Goal: Task Accomplishment & Management: Use online tool/utility

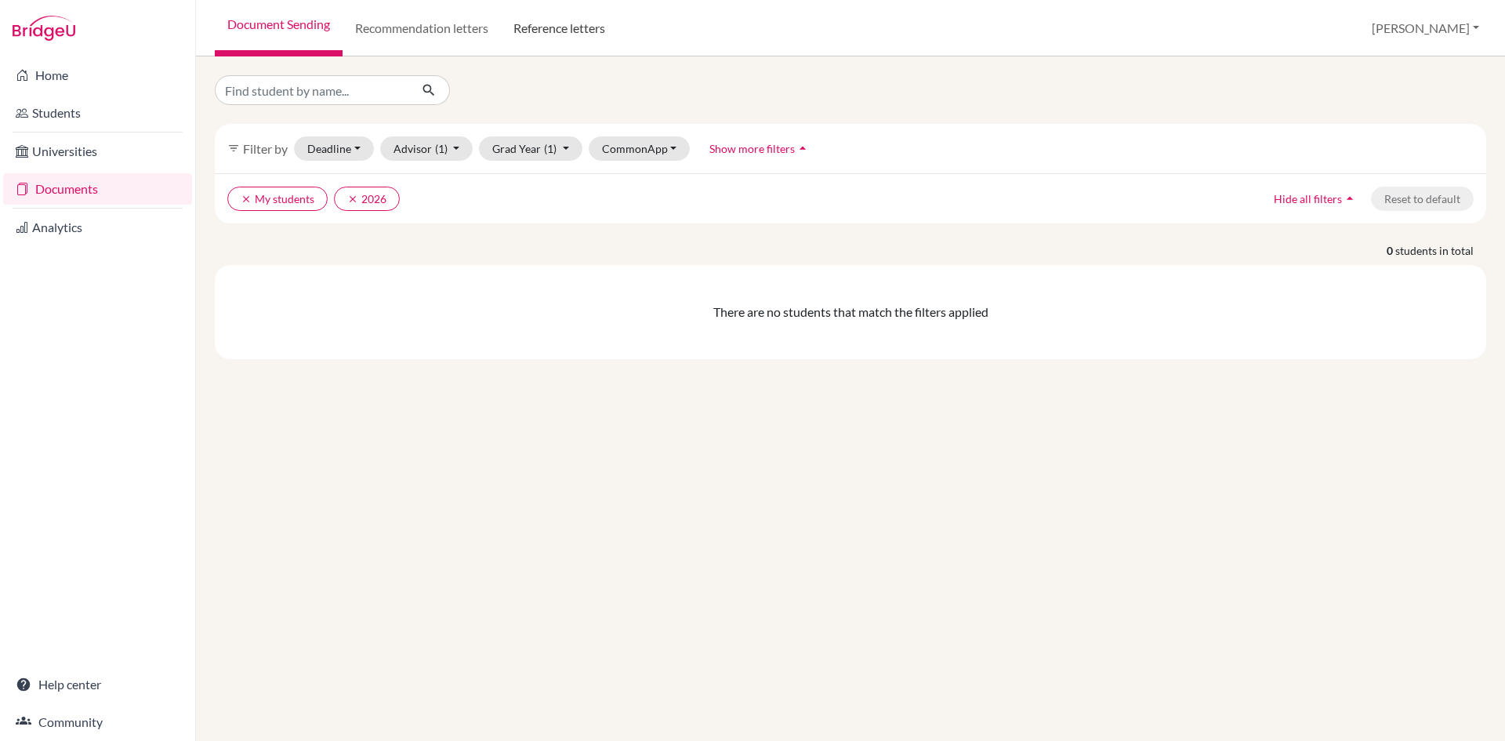
click at [544, 38] on link "Reference letters" at bounding box center [559, 28] width 117 height 56
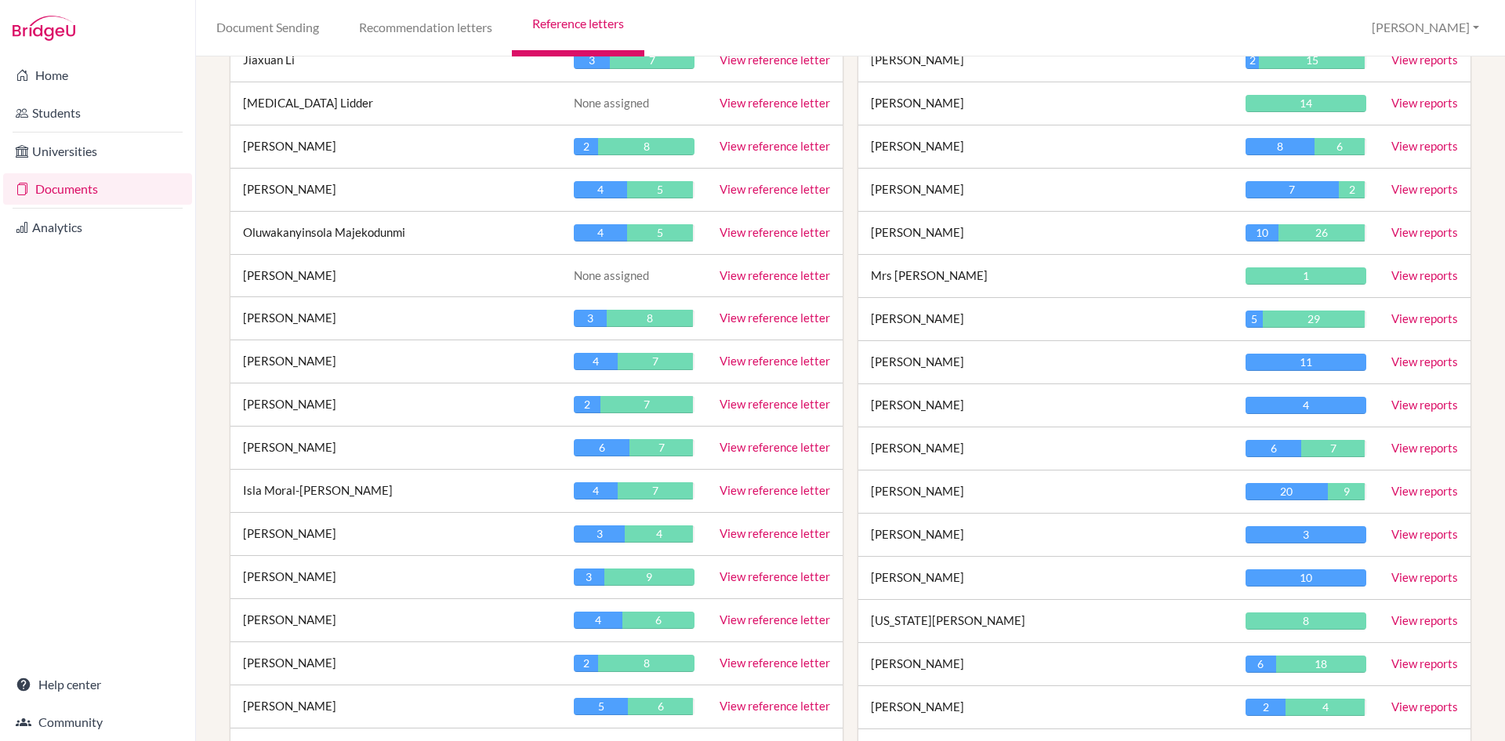
scroll to position [1803, 0]
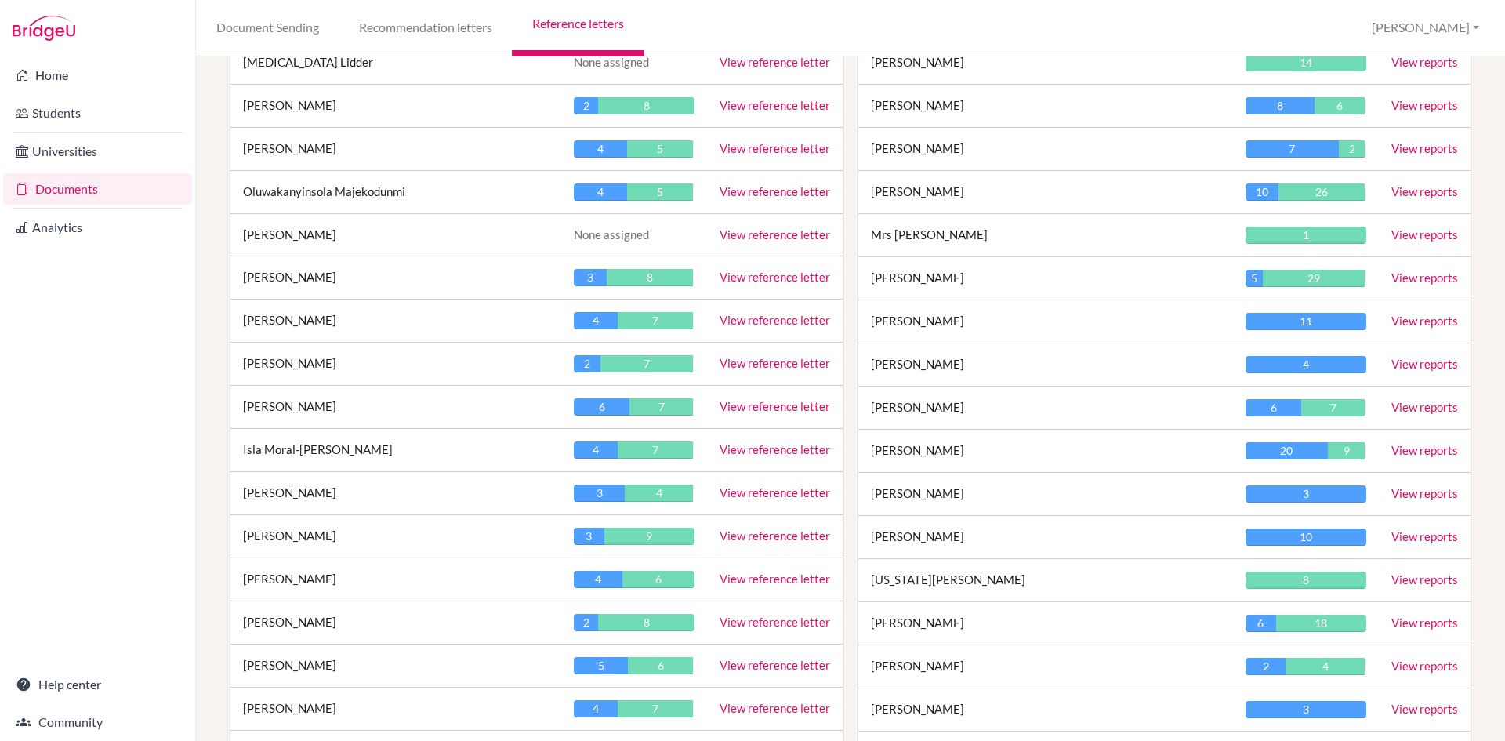
click at [751, 667] on link "View reference letter" at bounding box center [775, 665] width 111 height 14
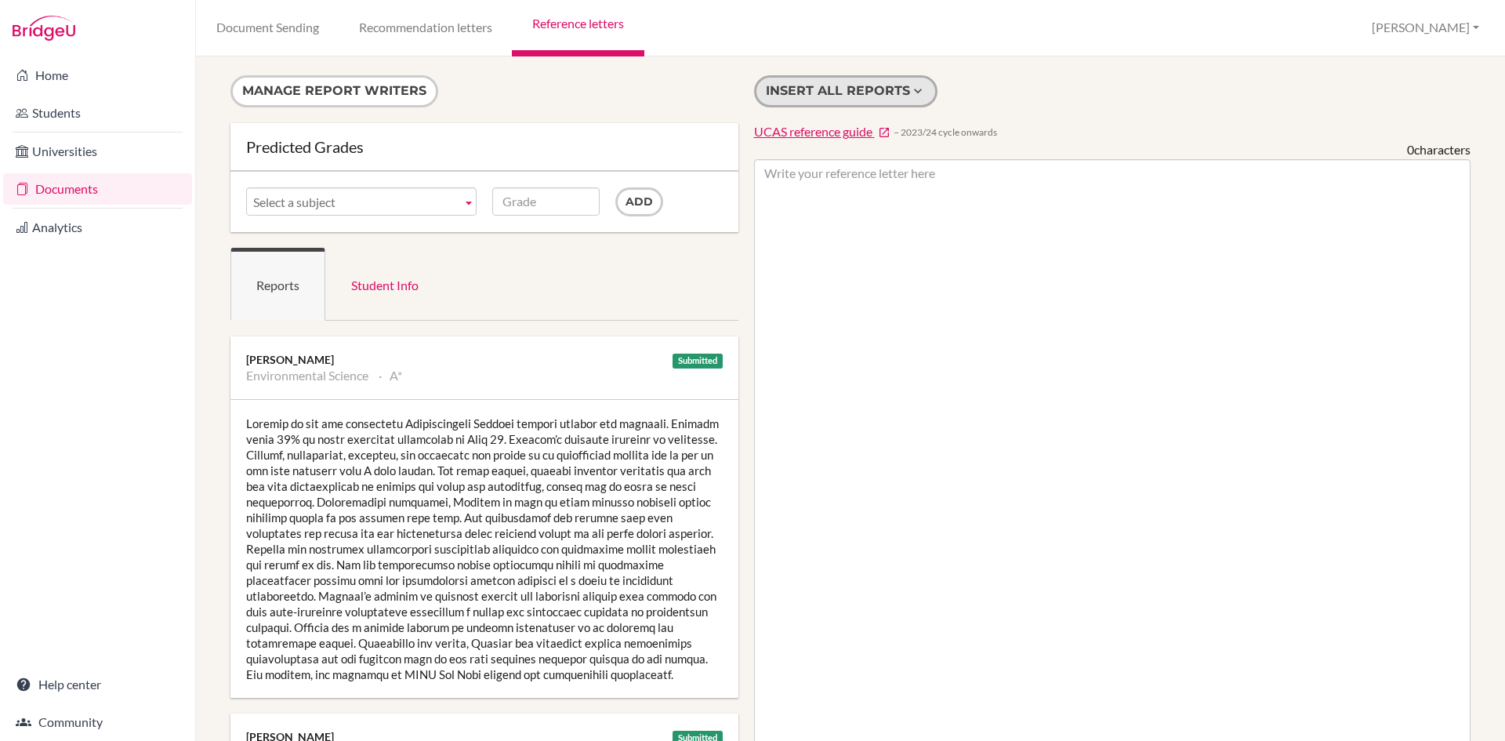
click at [835, 97] on button "Insert all reports" at bounding box center [845, 91] width 183 height 32
type textarea "Romilly is the top performing Environmental Science student against all measure…"
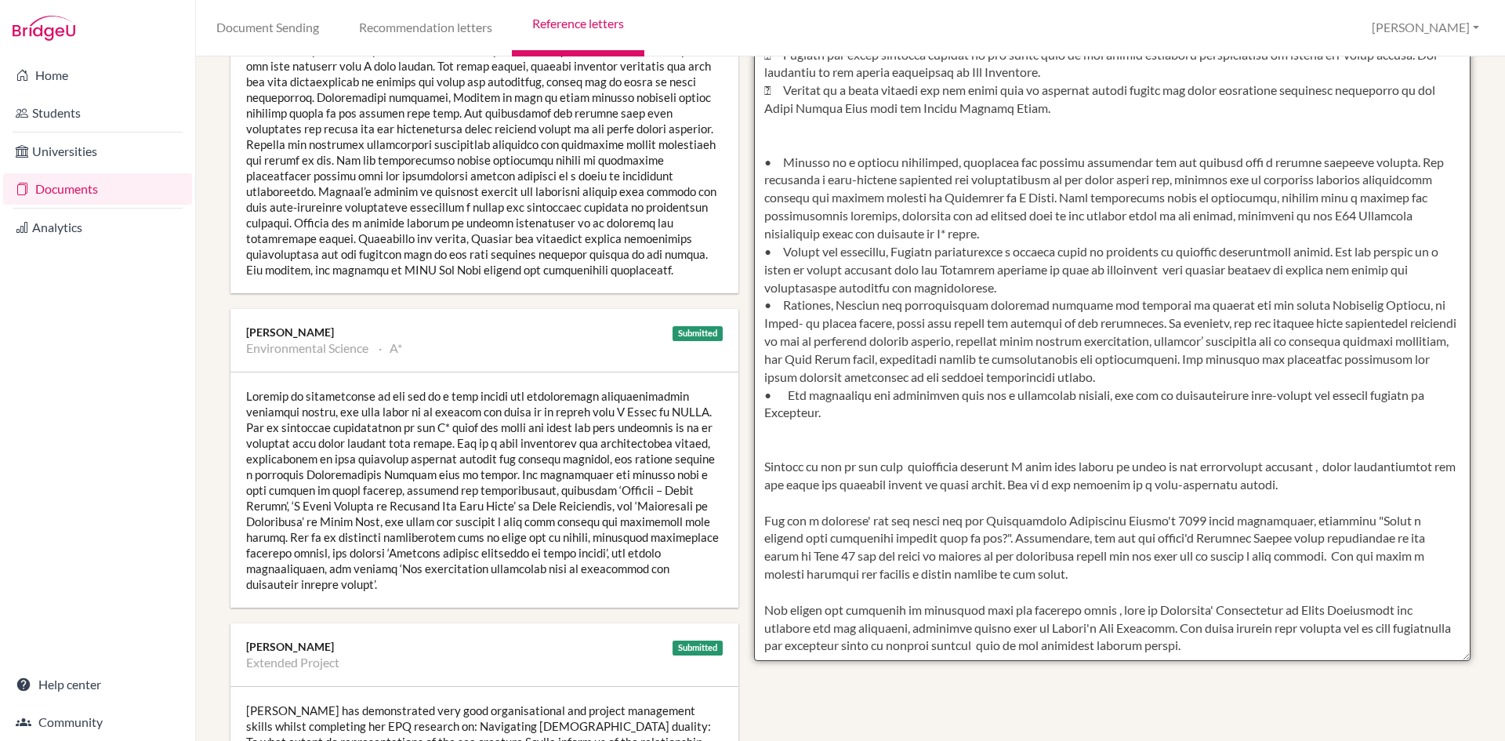
scroll to position [406, 0]
drag, startPoint x: 760, startPoint y: 172, endPoint x: 1334, endPoint y: 664, distance: 756.2
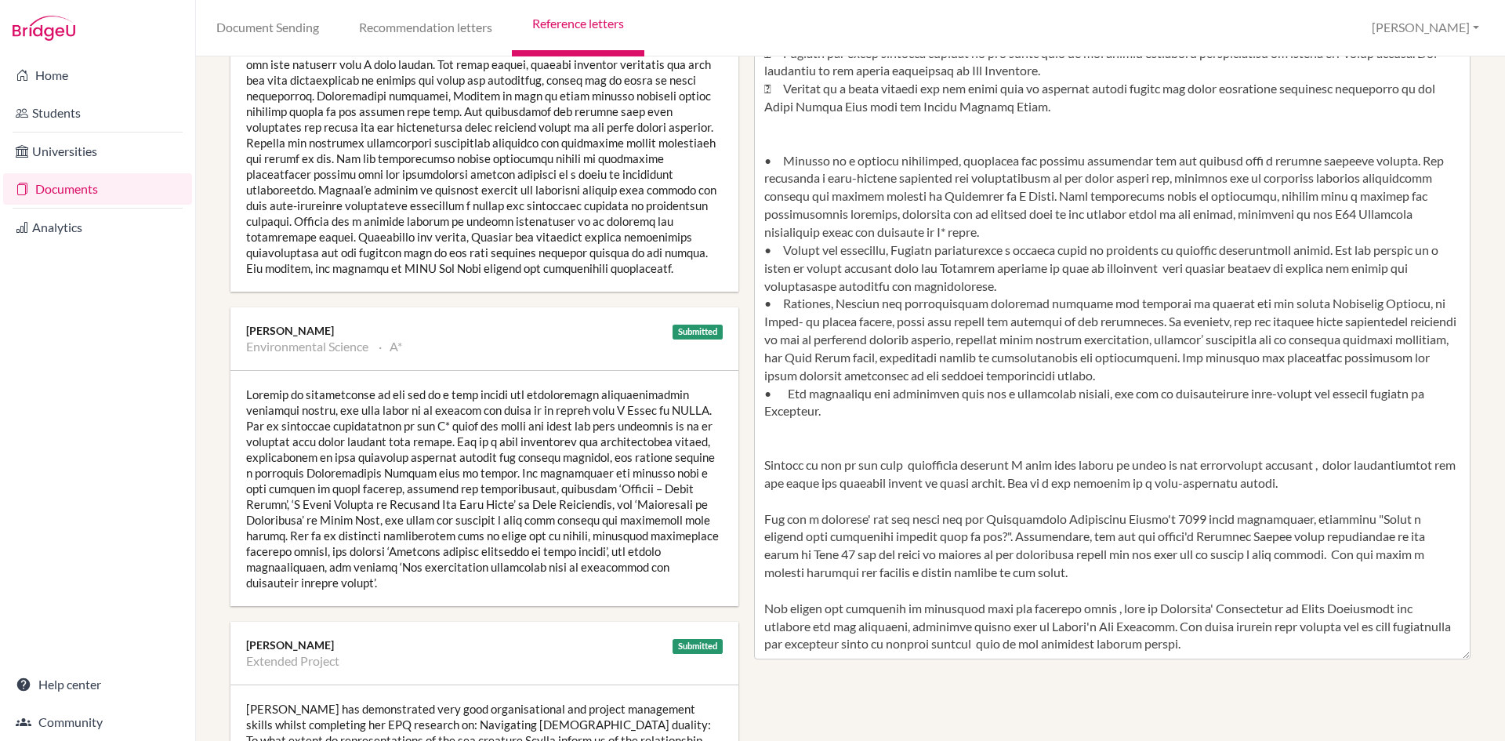
click at [480, 216] on div at bounding box center [484, 143] width 508 height 298
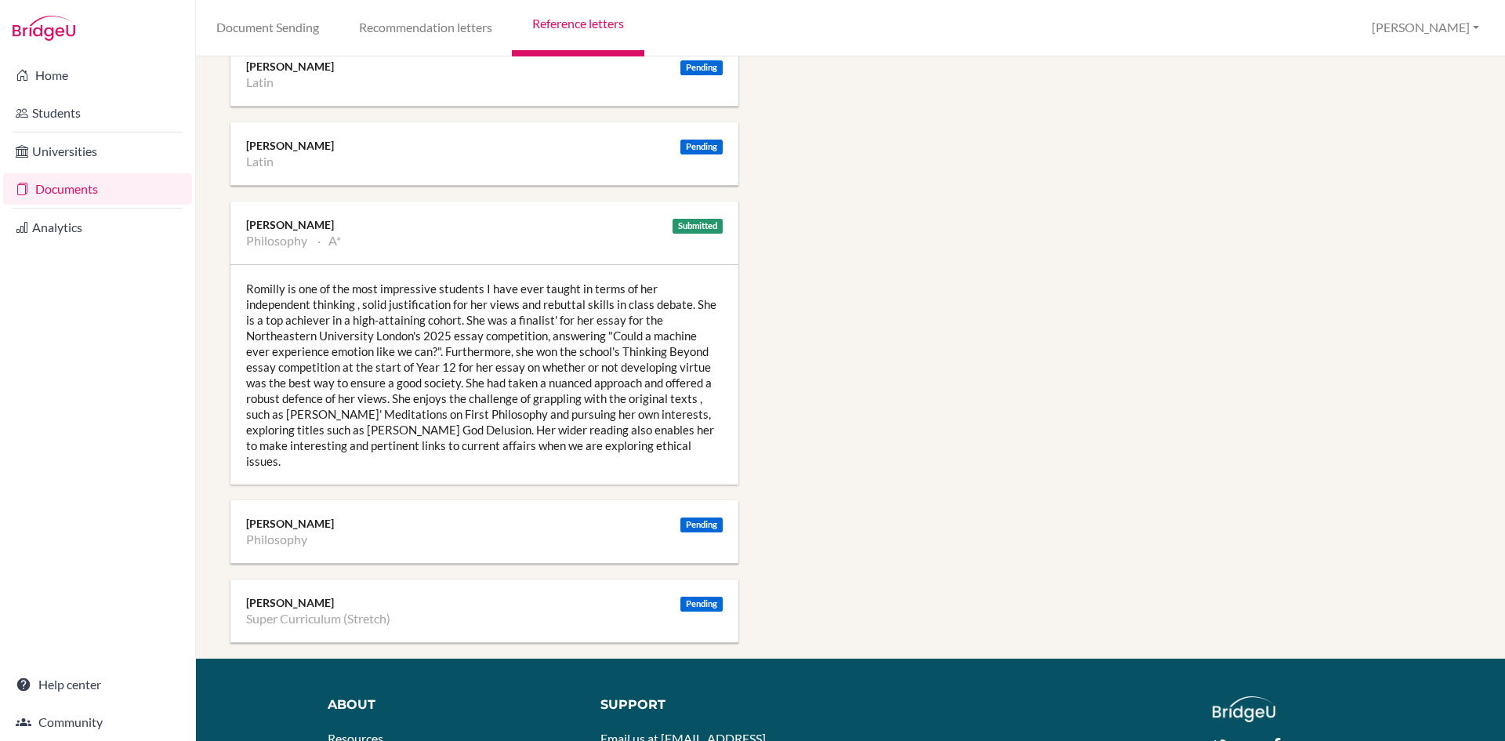
scroll to position [2117, 0]
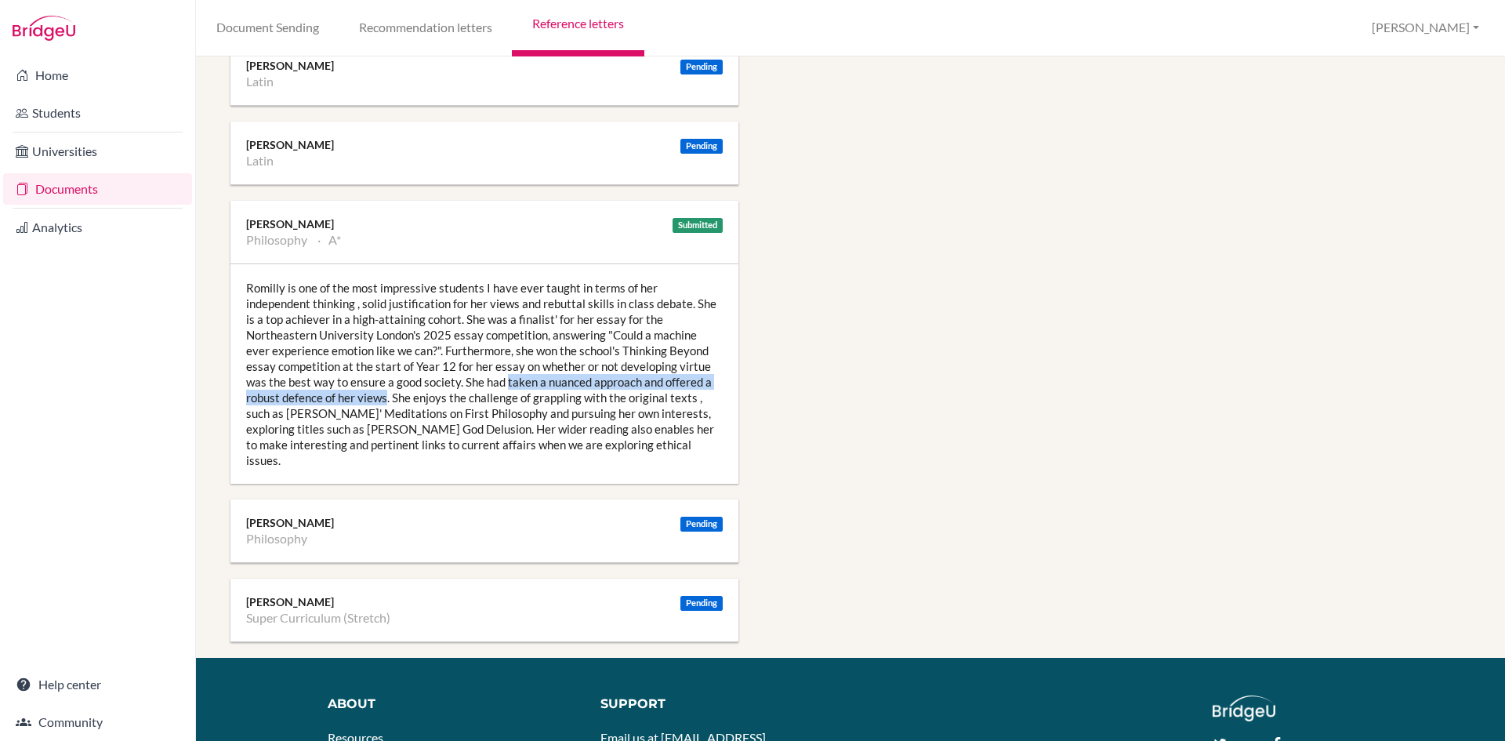
drag, startPoint x: 388, startPoint y: 400, endPoint x: 506, endPoint y: 381, distance: 119.1
click at [506, 381] on div "Romilly is one of the most impressive students I have ever taught in terms of h…" at bounding box center [484, 374] width 508 height 220
copy div "taken a nuanced approach and offered a robust defence of her views"
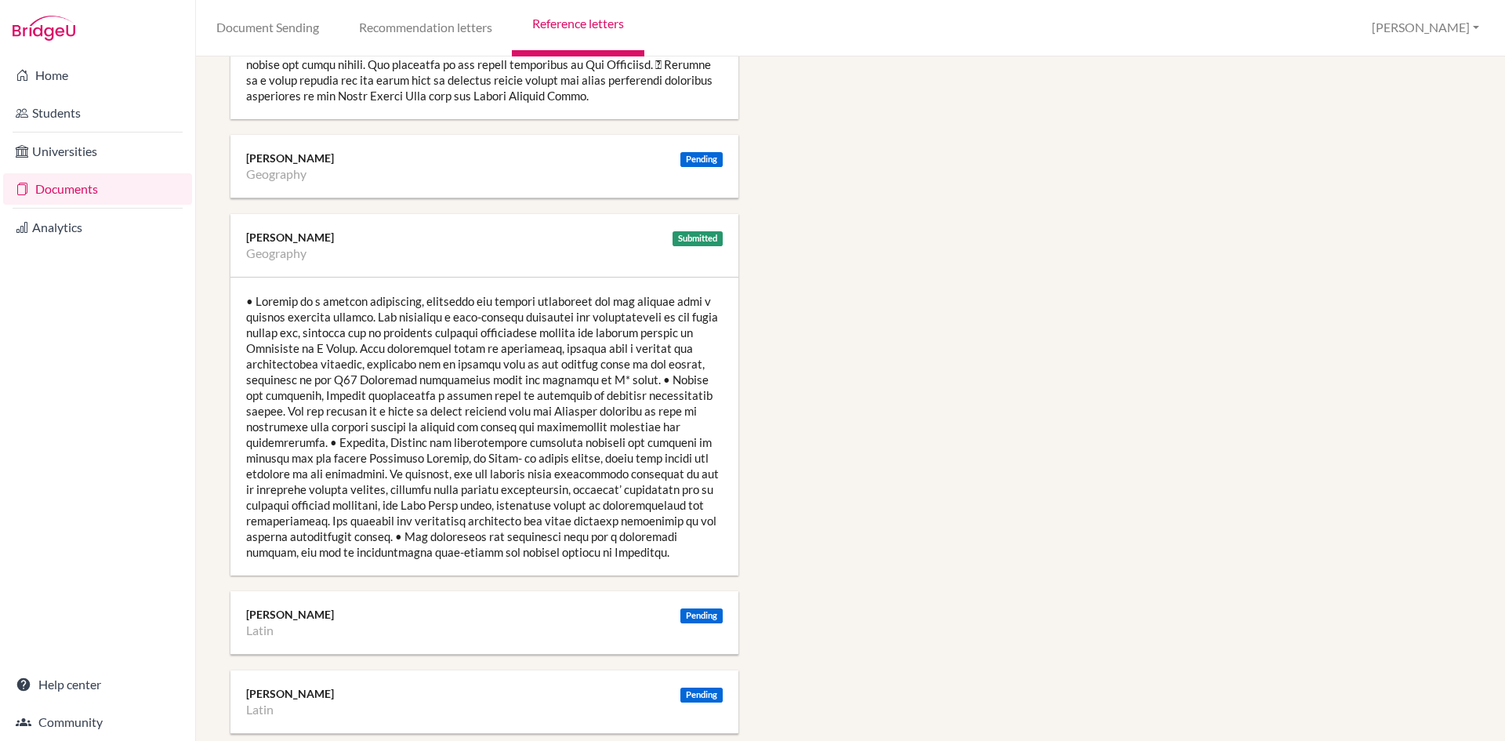
scroll to position [1882, 0]
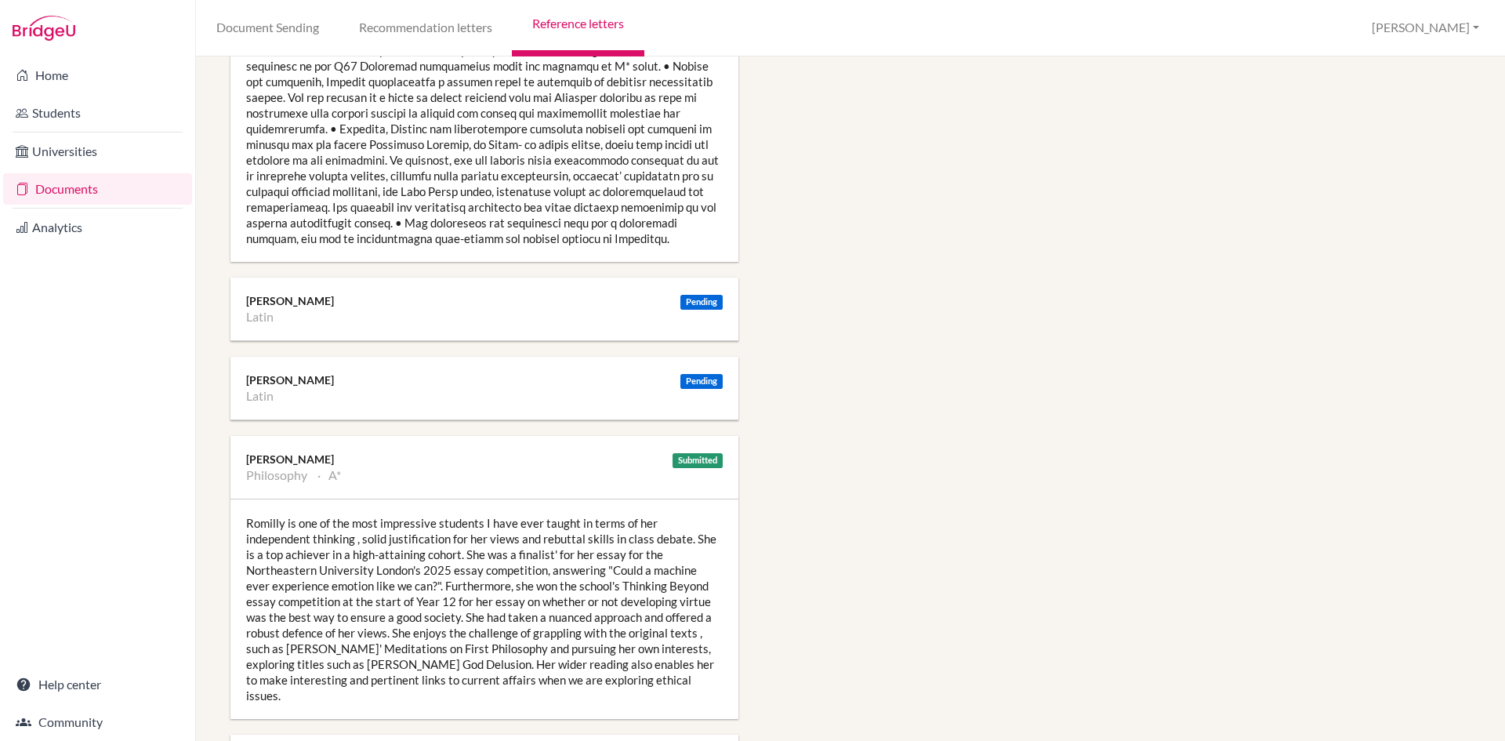
click at [476, 512] on div "Romilly is one of the most impressive students I have ever taught in terms of h…" at bounding box center [484, 609] width 508 height 220
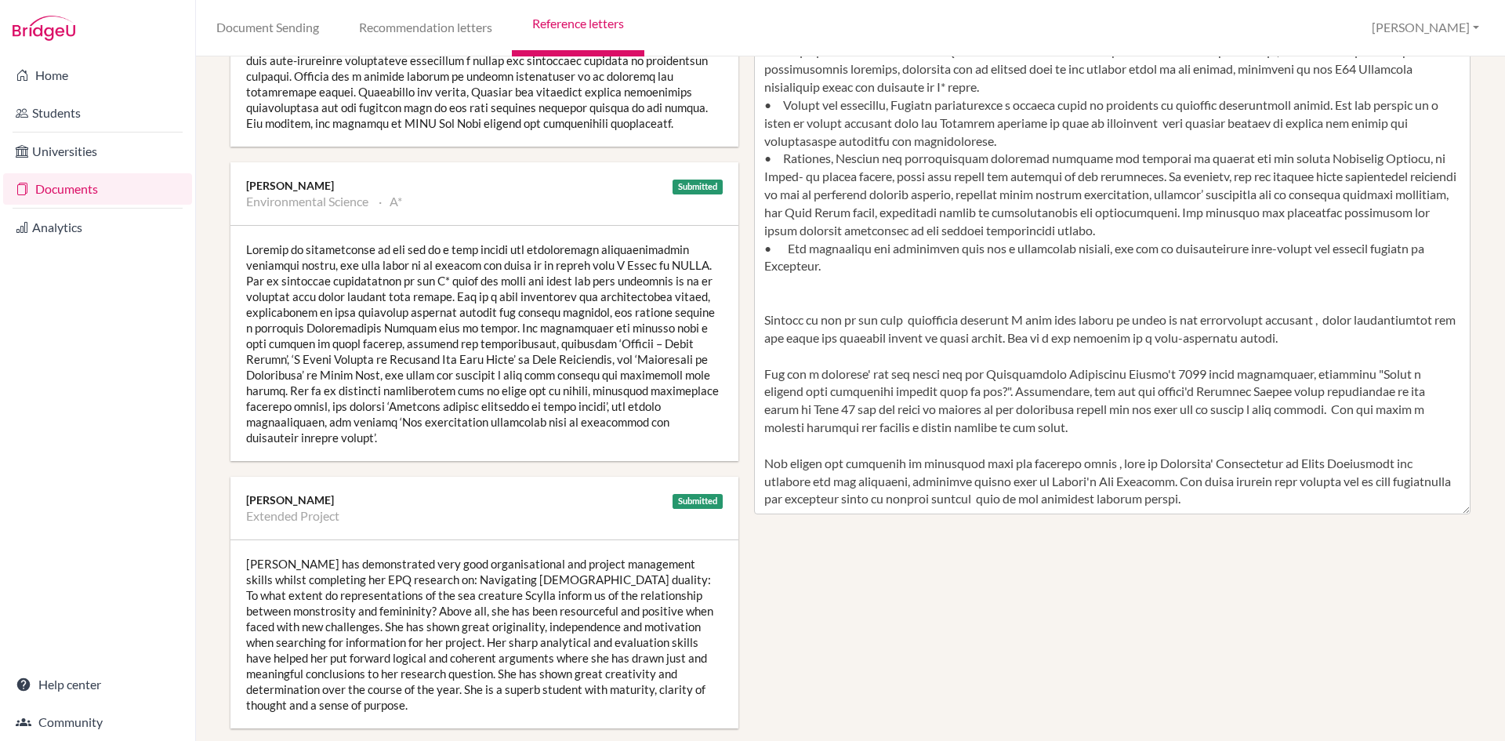
scroll to position [550, 0]
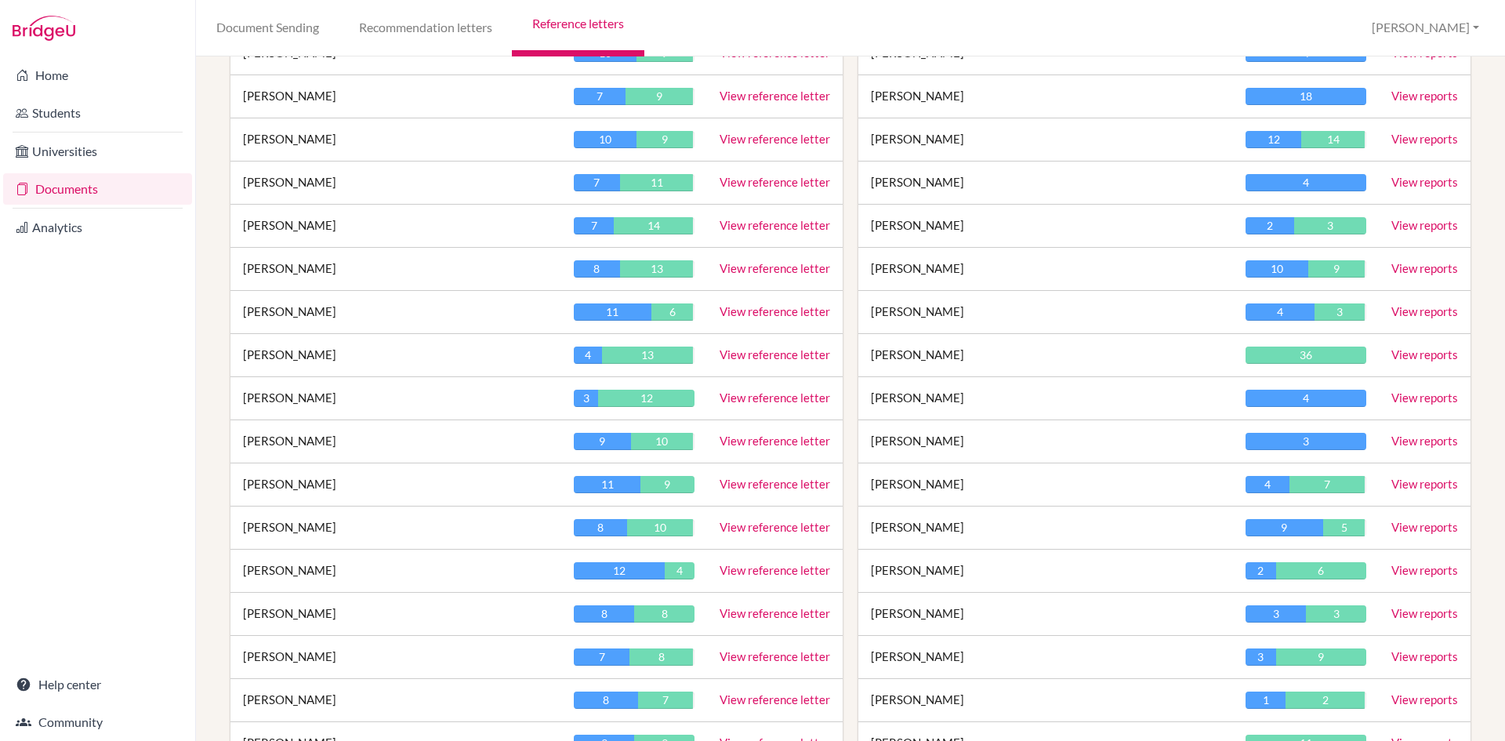
scroll to position [1019, 0]
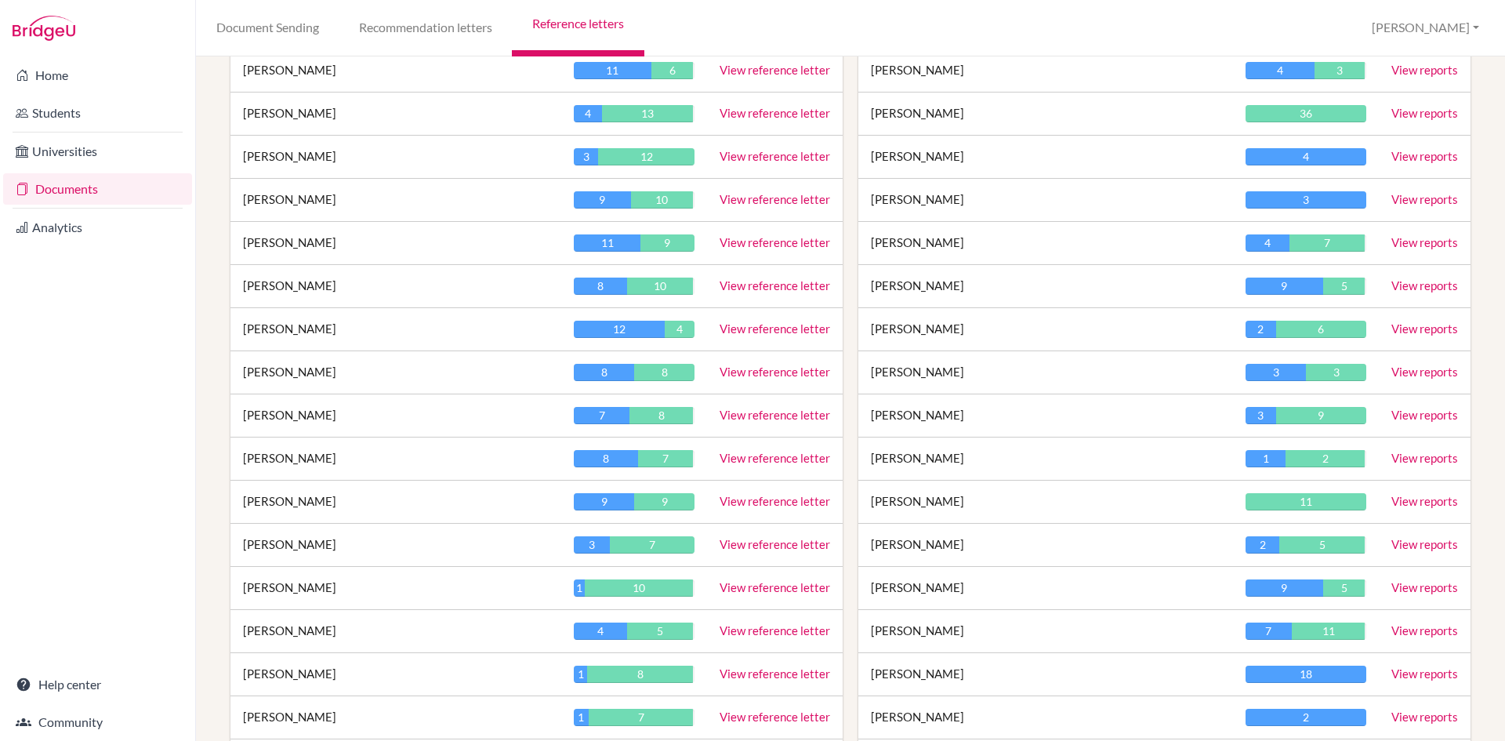
click at [785, 332] on link "View reference letter" at bounding box center [775, 328] width 111 height 14
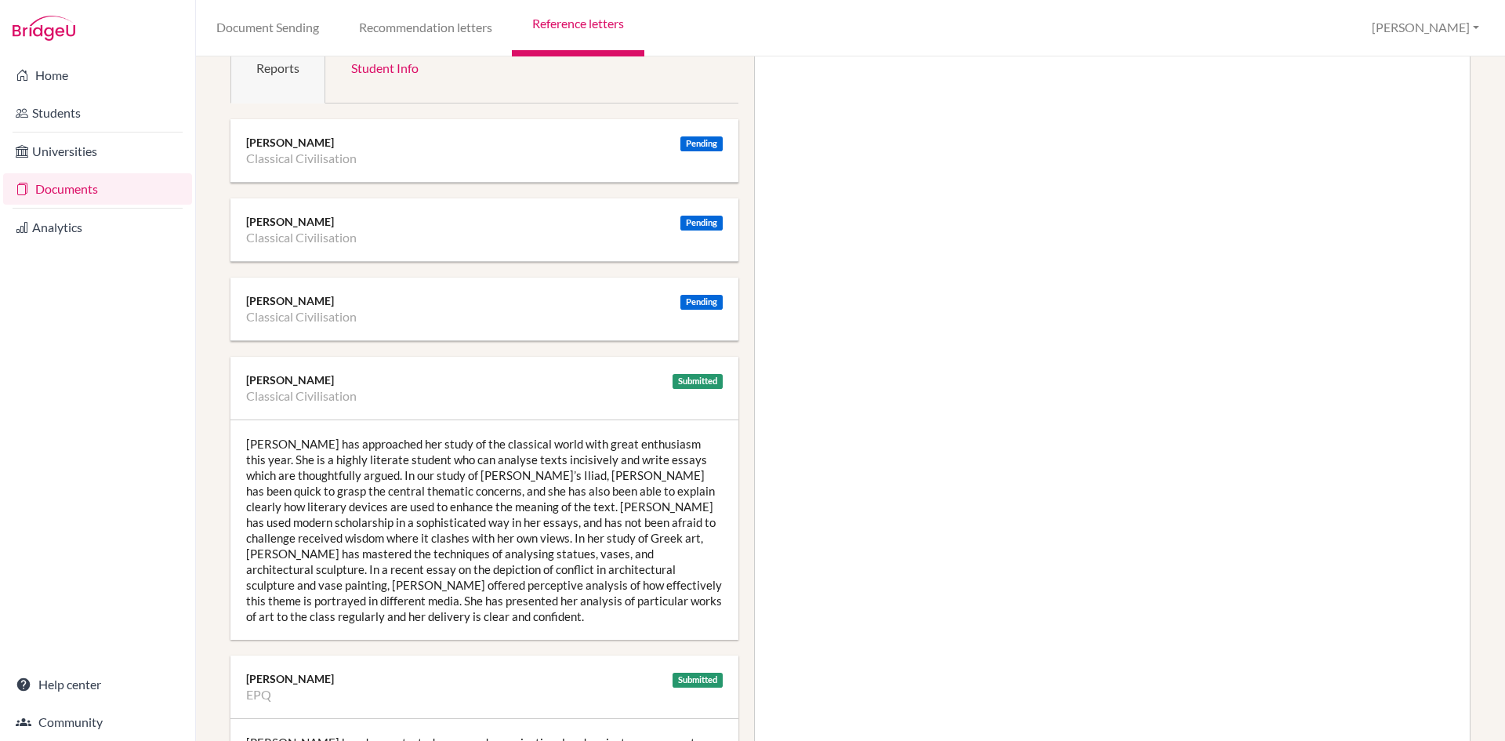
scroll to position [78, 0]
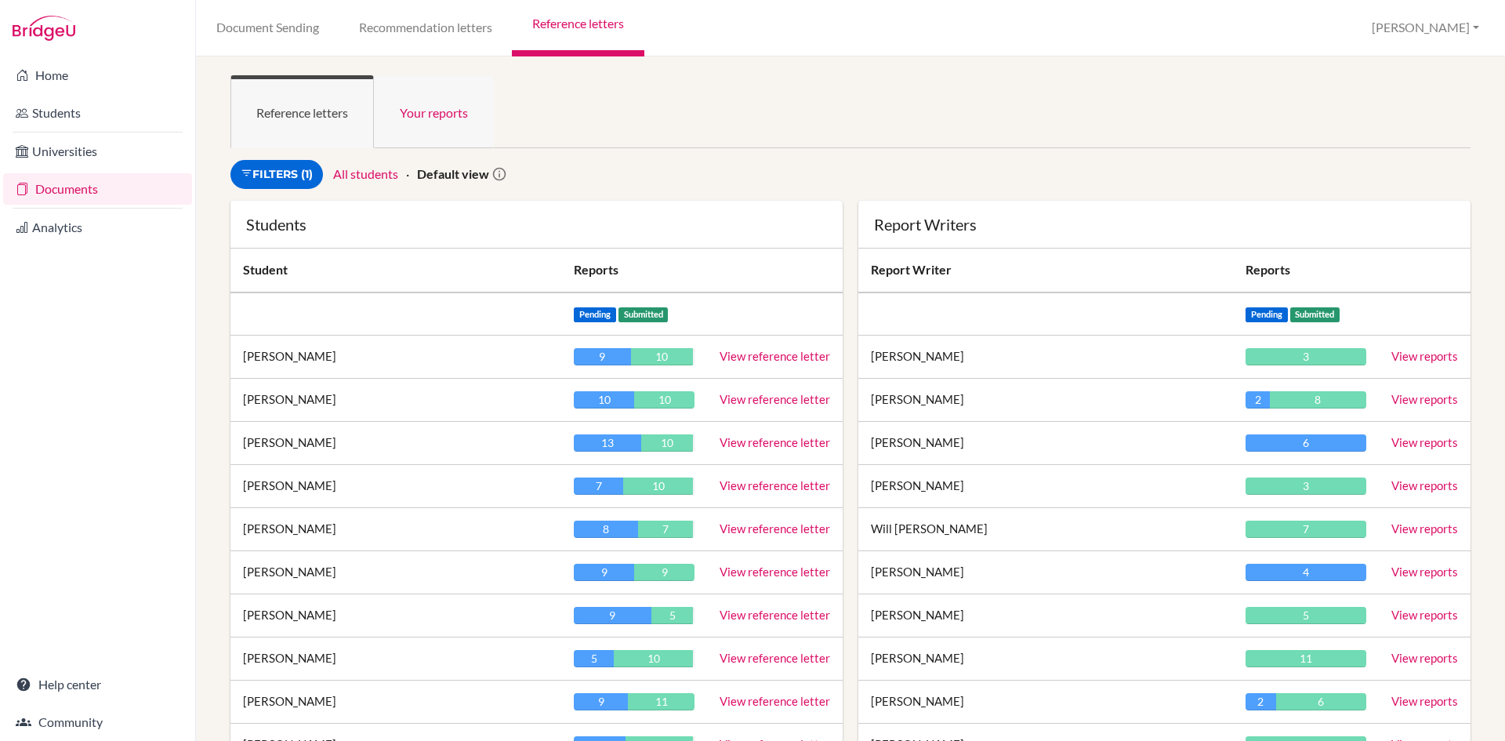
click at [439, 115] on link "Your reports" at bounding box center [434, 111] width 120 height 73
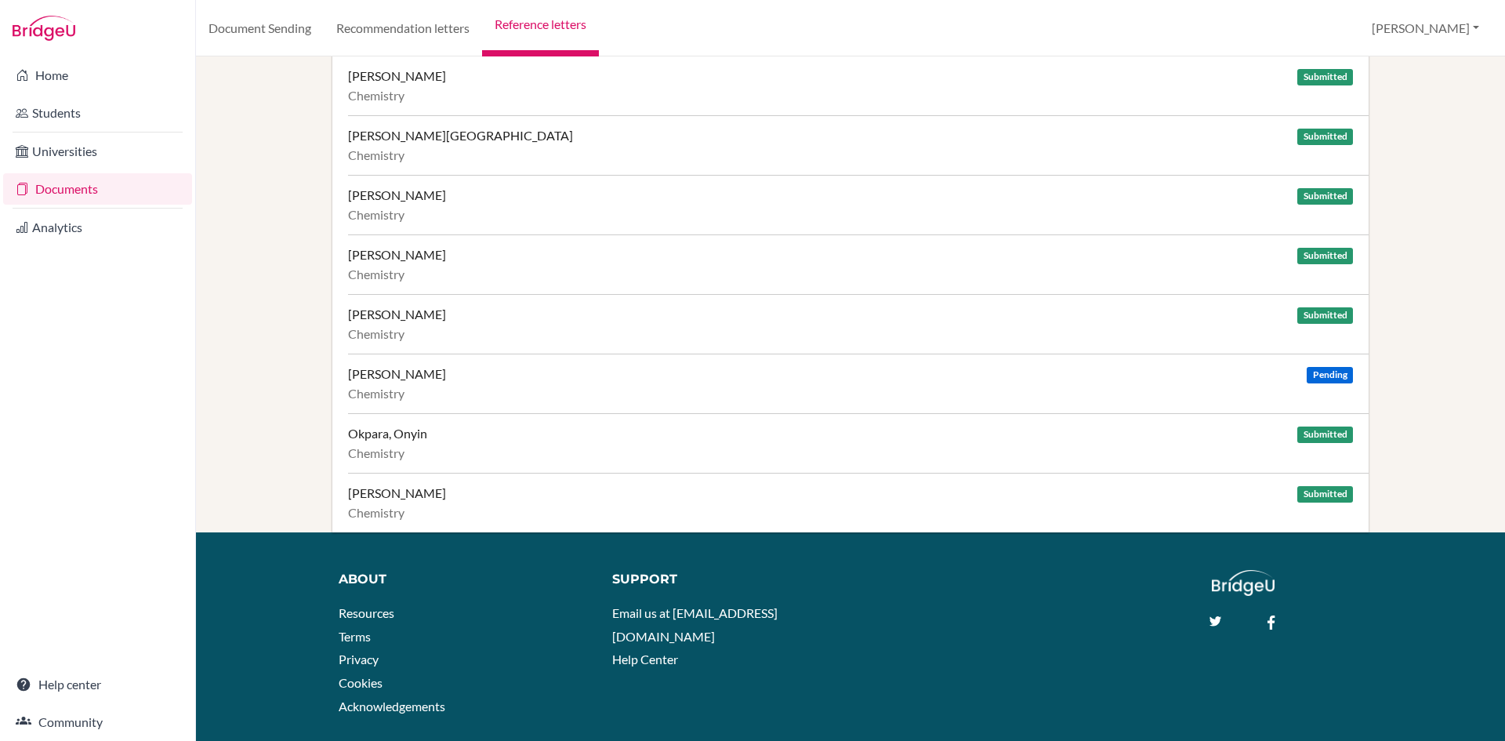
scroll to position [620, 0]
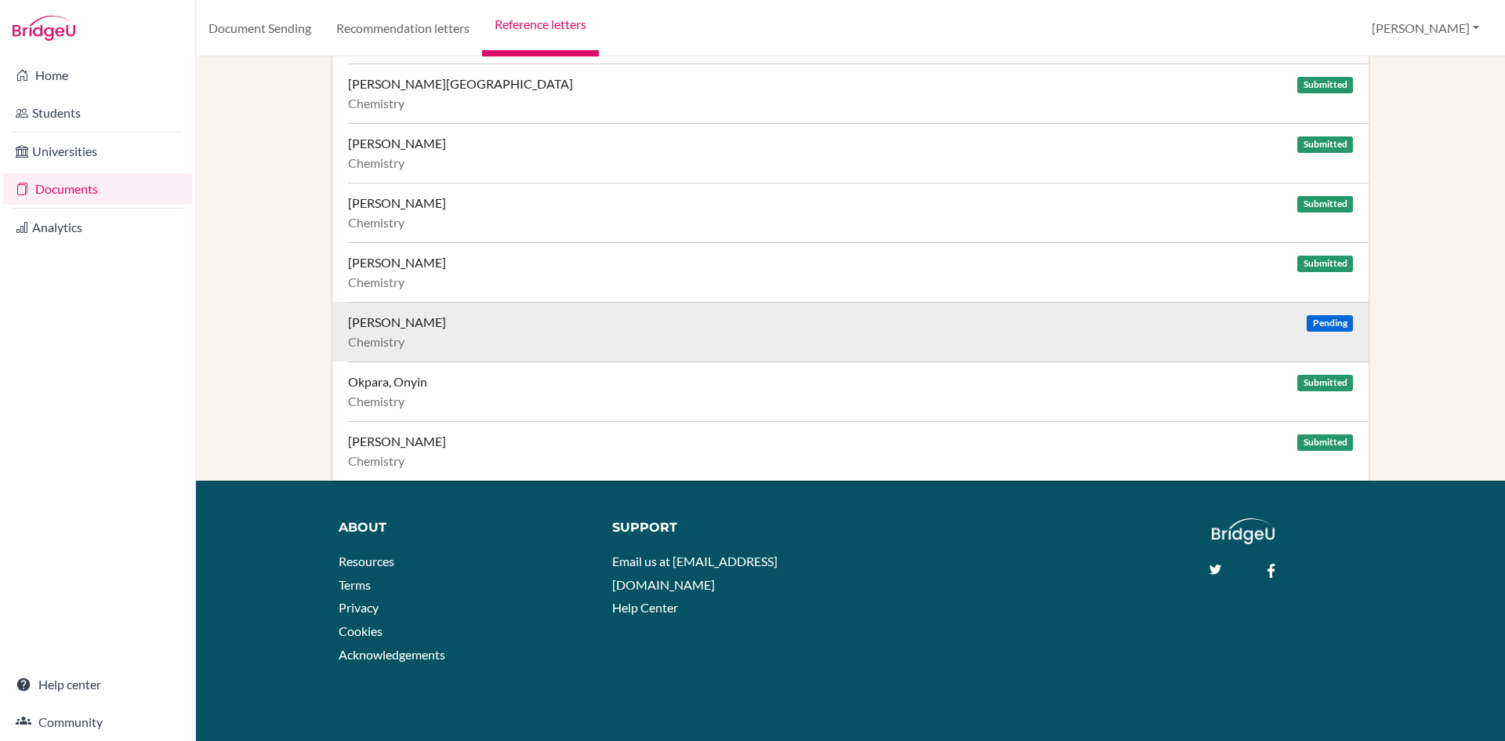
click at [1297, 347] on div "Chemistry" at bounding box center [850, 342] width 1005 height 16
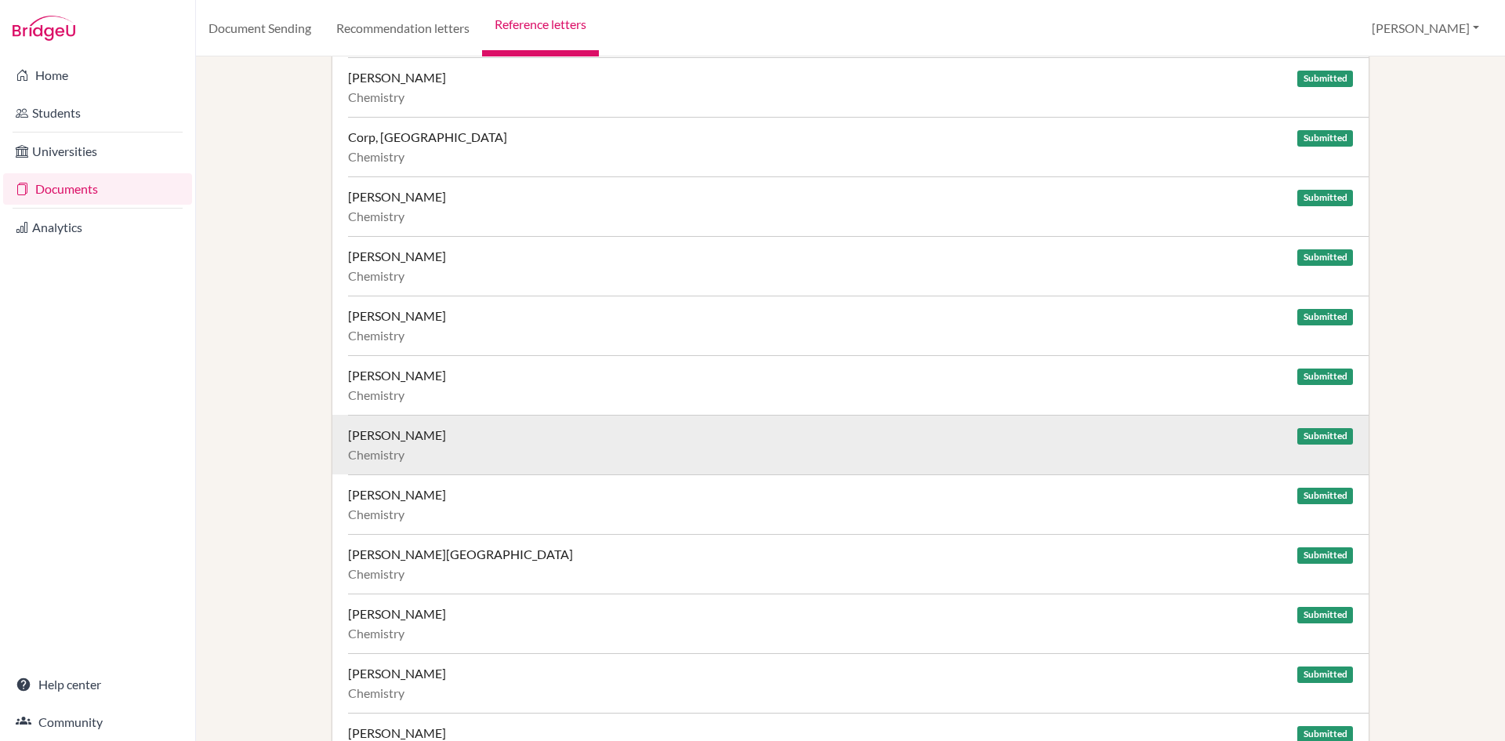
scroll to position [0, 0]
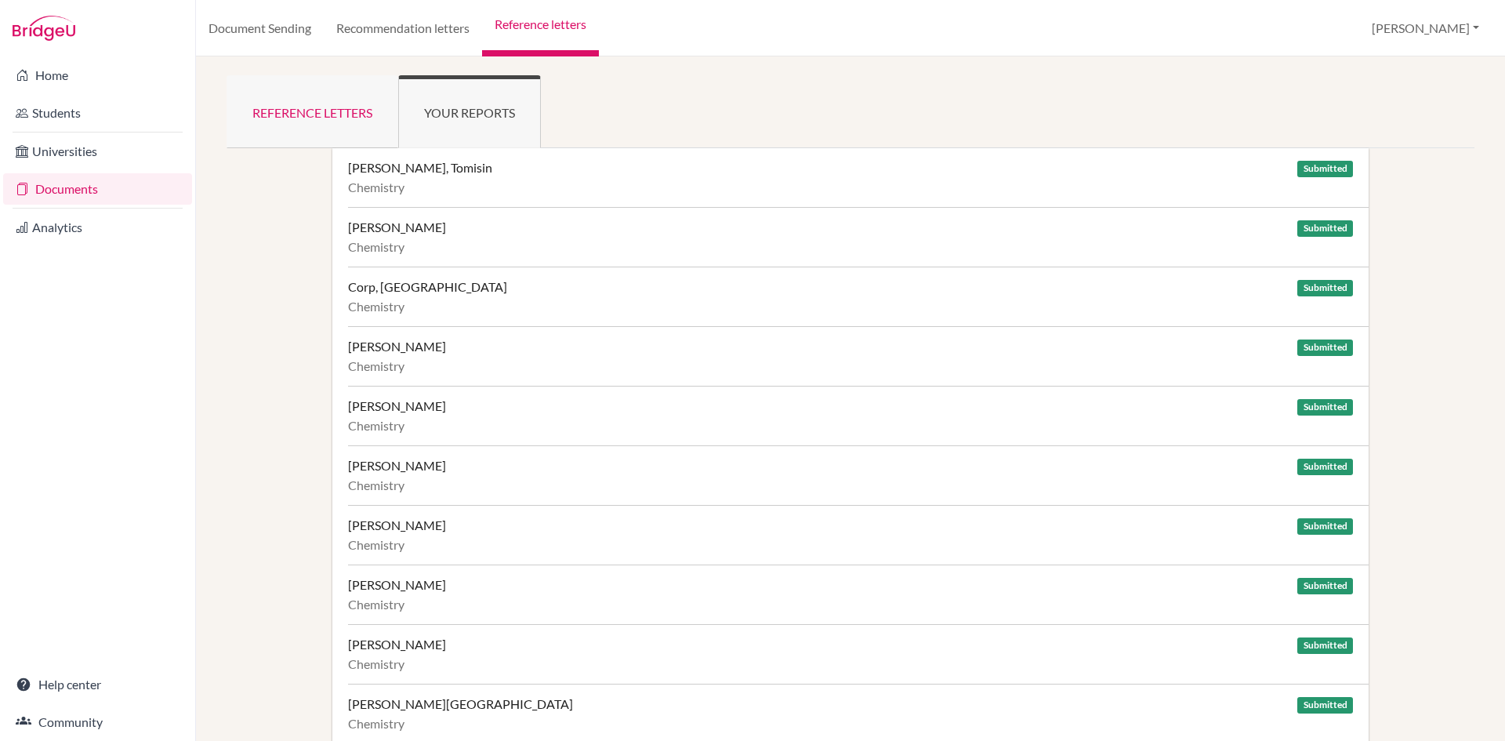
click at [329, 118] on link "Reference letters" at bounding box center [313, 111] width 172 height 73
